Goal: Check status: Check status

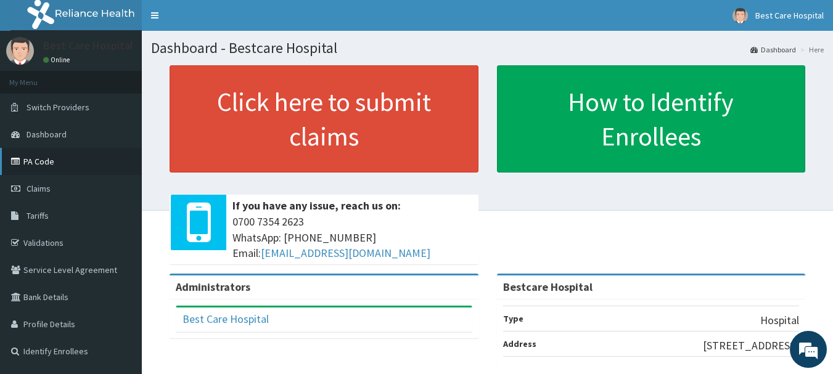
click at [30, 165] on link "PA Code" at bounding box center [71, 161] width 142 height 27
click at [33, 189] on span "Claims" at bounding box center [39, 188] width 24 height 11
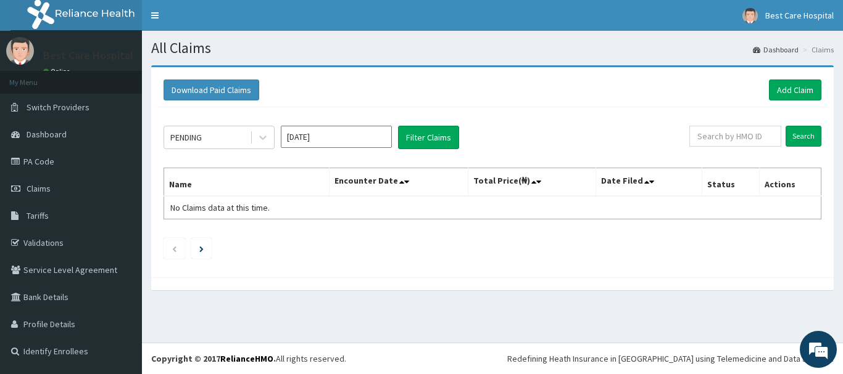
click at [422, 124] on div "PENDING [DATE] Filter Claims Search Name Encounter Date Total Price(₦) Date Fil…" at bounding box center [492, 189] width 670 height 164
click at [422, 124] on div "PENDING Aug 2025 Filter Claims Search Name Encounter Date Total Price(₦) Date F…" at bounding box center [492, 189] width 670 height 164
click at [422, 131] on button "Filter Claims" at bounding box center [428, 137] width 61 height 23
click at [426, 145] on button "Filter Claims" at bounding box center [428, 137] width 61 height 23
click at [421, 139] on button "Filter Claims" at bounding box center [428, 137] width 61 height 23
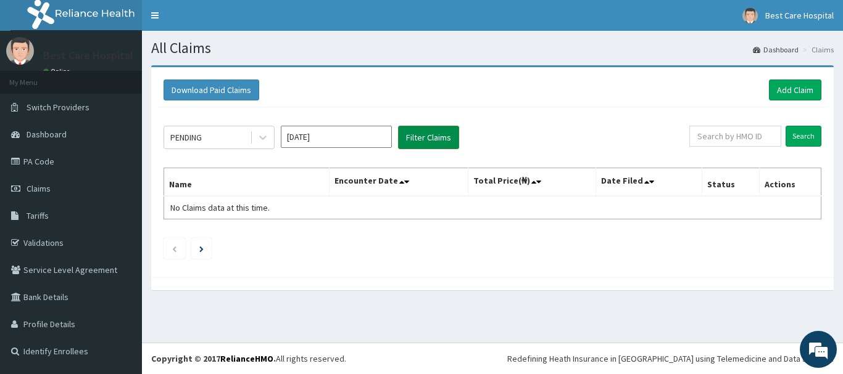
click at [421, 137] on button "Filter Claims" at bounding box center [428, 137] width 61 height 23
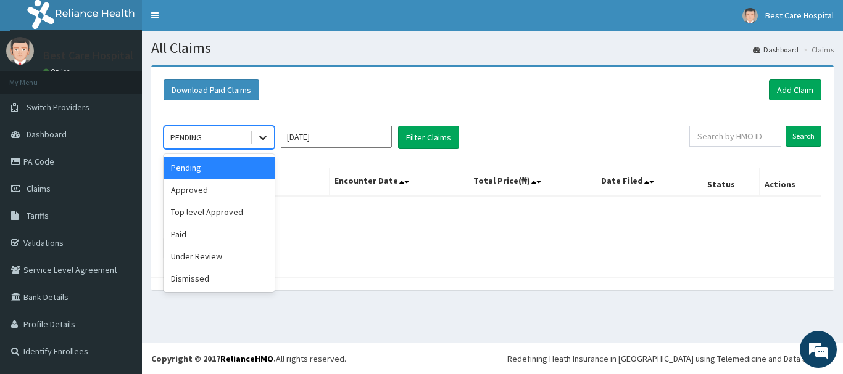
click at [262, 139] on icon at bounding box center [263, 137] width 12 height 12
click at [226, 215] on div "Top level Approved" at bounding box center [218, 212] width 111 height 22
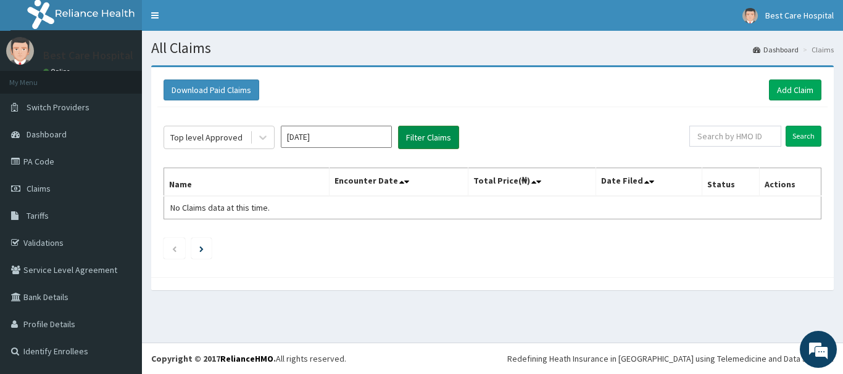
click at [429, 135] on button "Filter Claims" at bounding box center [428, 137] width 61 height 23
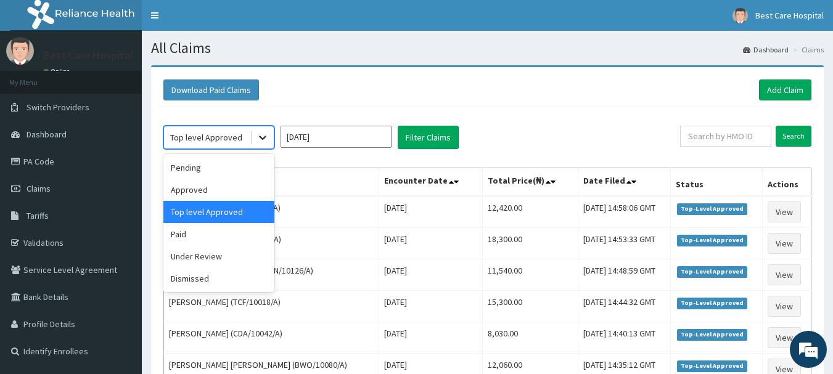
click at [262, 138] on icon at bounding box center [262, 138] width 7 height 4
click at [202, 240] on div "Paid" at bounding box center [218, 234] width 111 height 22
click at [202, 240] on td "JOSHUA EDUN (KRF/10001/A)" at bounding box center [271, 243] width 215 height 31
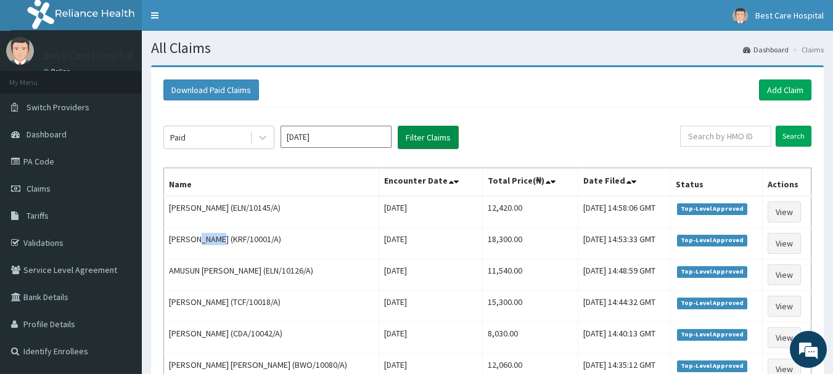
click at [411, 142] on button "Filter Claims" at bounding box center [428, 137] width 61 height 23
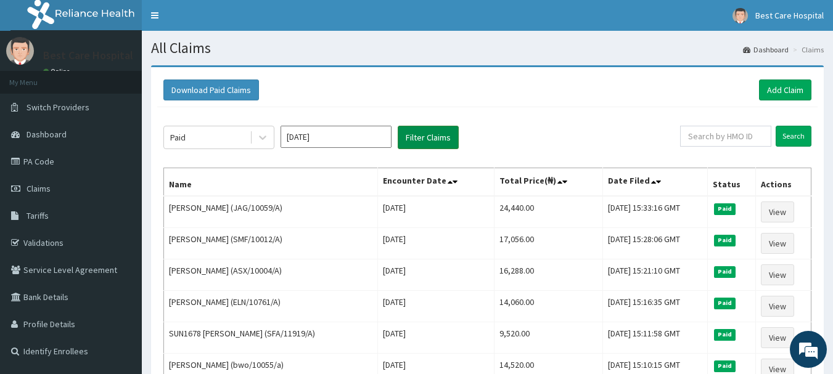
click at [416, 136] on button "Filter Claims" at bounding box center [428, 137] width 61 height 23
click at [258, 141] on icon at bounding box center [263, 137] width 12 height 12
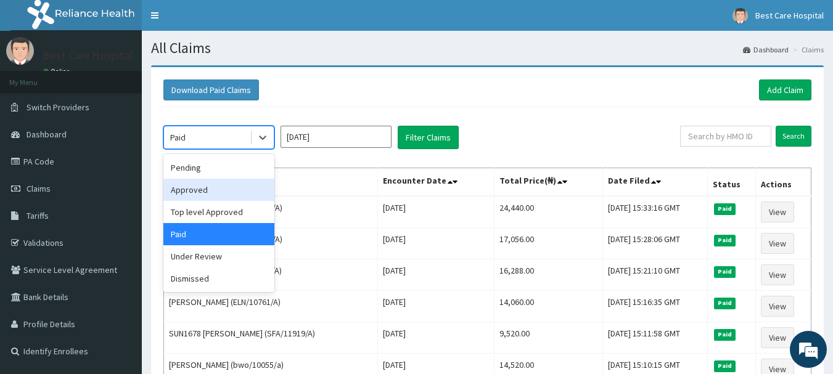
click at [199, 192] on div "Approved" at bounding box center [218, 190] width 111 height 22
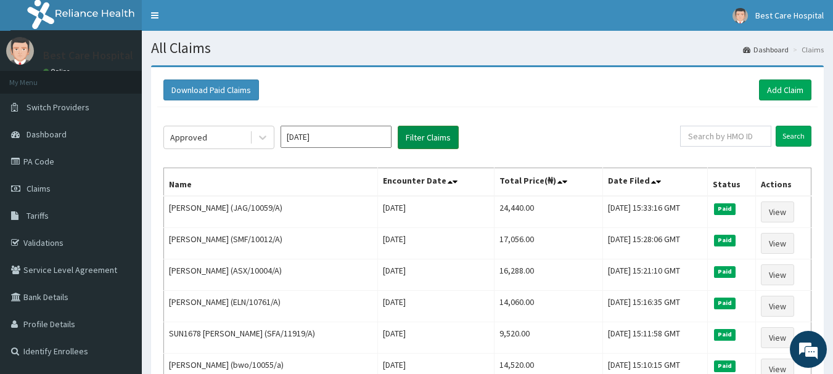
click at [439, 136] on button "Filter Claims" at bounding box center [428, 137] width 61 height 23
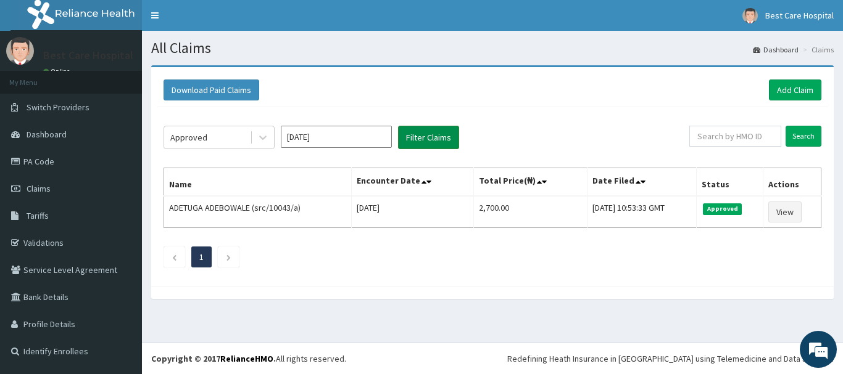
click at [439, 136] on button "Filter Claims" at bounding box center [428, 137] width 61 height 23
click at [255, 141] on div at bounding box center [263, 137] width 22 height 22
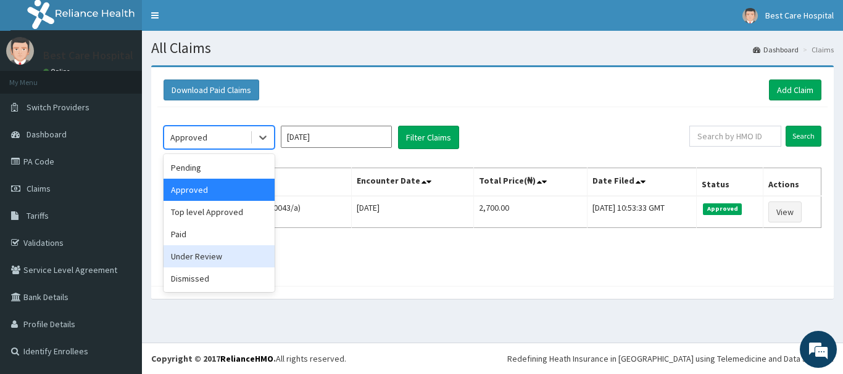
click at [210, 257] on div "Under Review" at bounding box center [218, 256] width 111 height 22
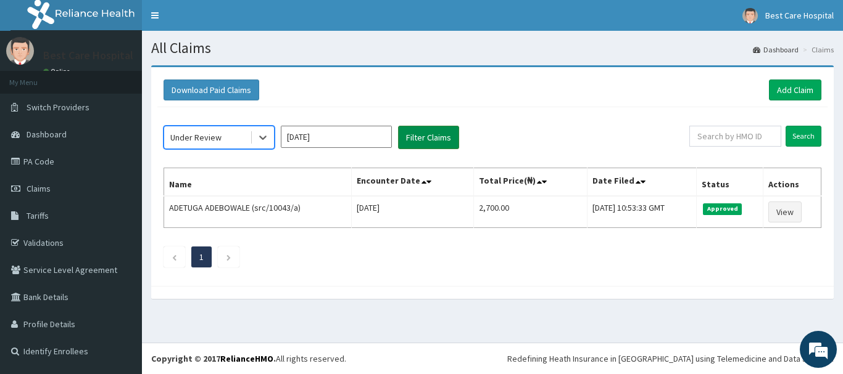
click at [432, 132] on button "Filter Claims" at bounding box center [428, 137] width 61 height 23
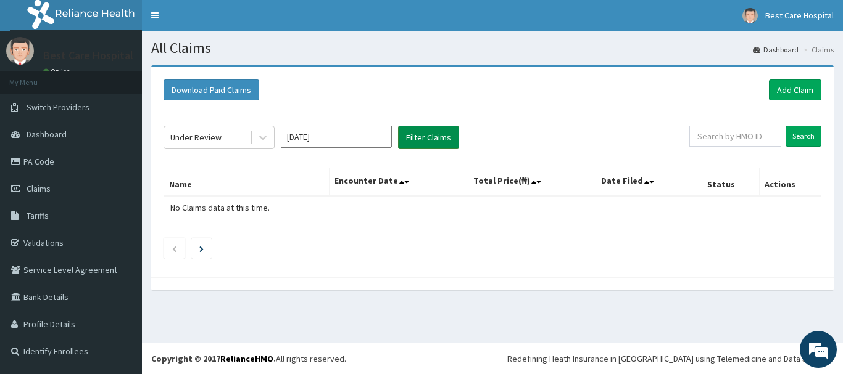
click at [427, 137] on button "Filter Claims" at bounding box center [428, 137] width 61 height 23
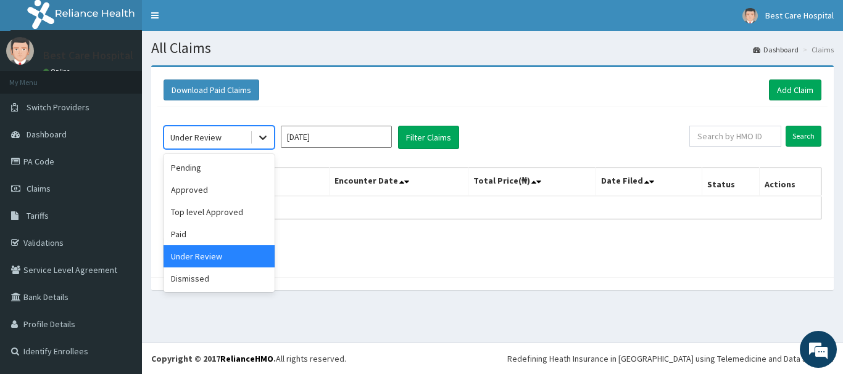
click at [264, 142] on icon at bounding box center [263, 137] width 12 height 12
click at [189, 209] on div "Top level Approved" at bounding box center [218, 212] width 111 height 22
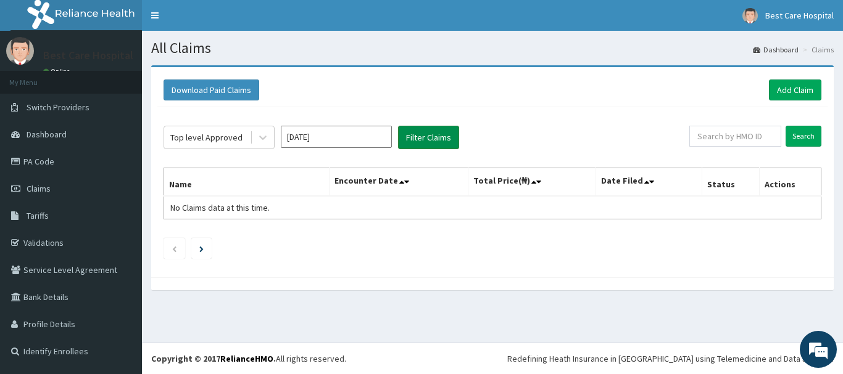
click at [430, 132] on button "Filter Claims" at bounding box center [428, 137] width 61 height 23
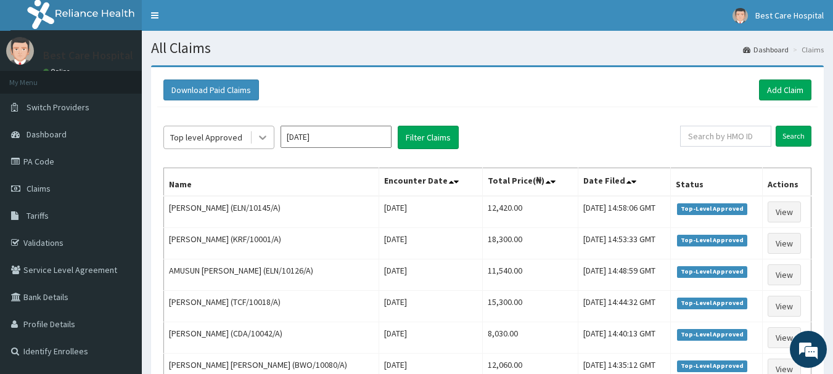
click at [253, 141] on div at bounding box center [263, 137] width 22 height 22
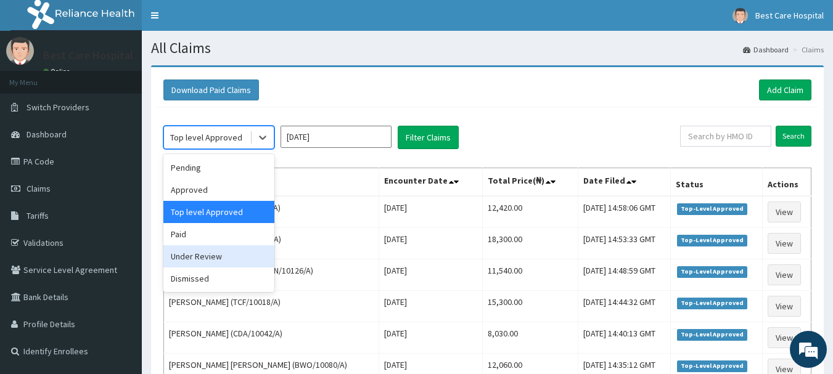
click at [202, 252] on div "Under Review" at bounding box center [218, 256] width 111 height 22
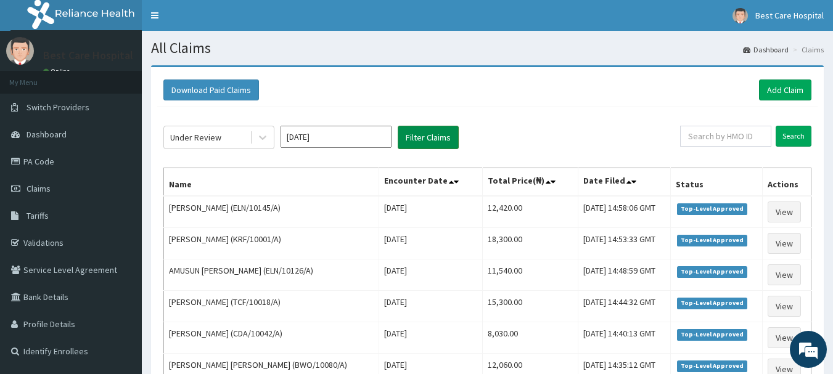
click at [414, 139] on button "Filter Claims" at bounding box center [428, 137] width 61 height 23
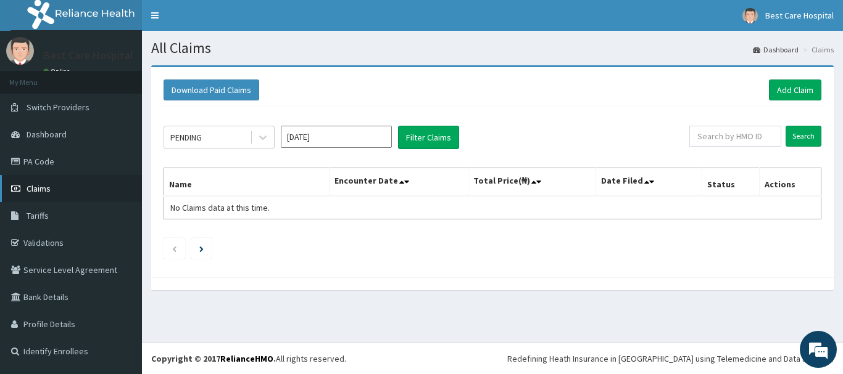
click at [30, 190] on span "Claims" at bounding box center [39, 188] width 24 height 11
